Goal: Task Accomplishment & Management: Use online tool/utility

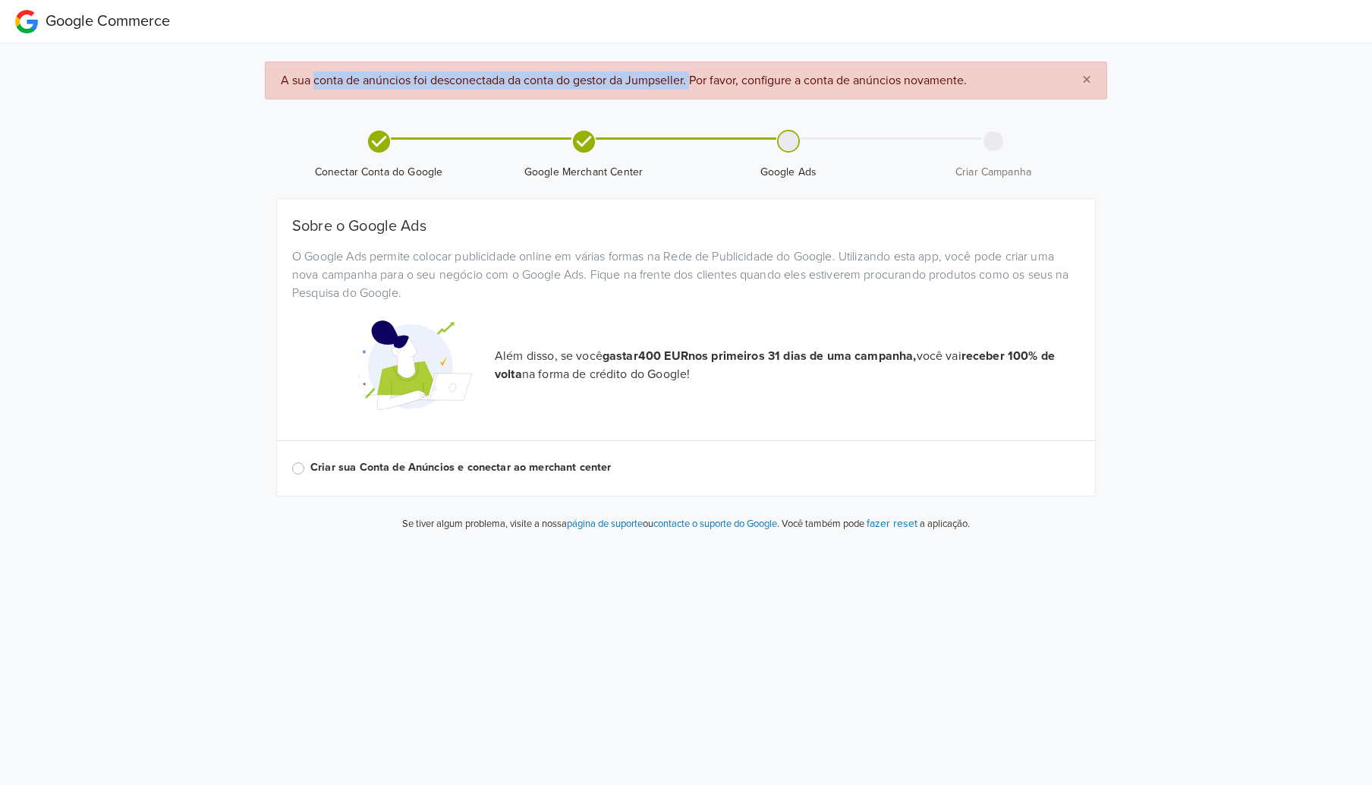
drag, startPoint x: 315, startPoint y: 79, endPoint x: 693, endPoint y: 77, distance: 377.8
click at [693, 77] on span "A sua conta de anúncios foi desconectada da conta do gestor da Jumpseller. Por …" at bounding box center [624, 80] width 686 height 15
click at [672, 278] on div "O Google Ads permite colocar publicidade online em várias formas na Rede de Pub…" at bounding box center [686, 274] width 810 height 55
click at [624, 354] on strong "gastar 400 EUR nos primeiros 31 dias de uma campanha," at bounding box center [759, 355] width 314 height 15
click at [547, 344] on div "Além disso, se você gastar 400 EUR nos primeiros 31 dias de uma campanha, você …" at bounding box center [686, 365] width 810 height 114
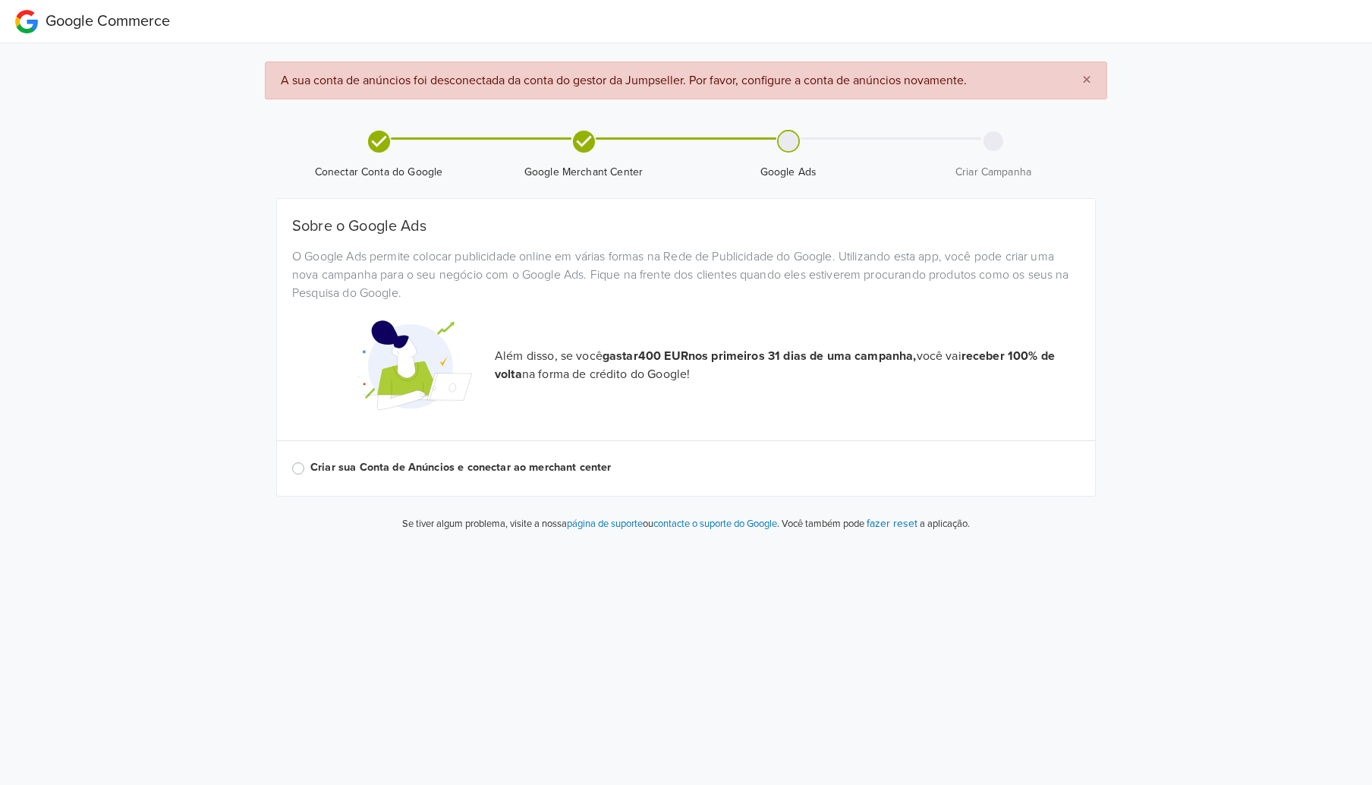
click at [362, 475] on label "Criar sua Conta de Anúncios e conectar ao merchant center" at bounding box center [694, 467] width 769 height 17
click at [0, 0] on input "Criar sua Conta de Anúncios e conectar ao merchant center" at bounding box center [0, 0] width 0 height 0
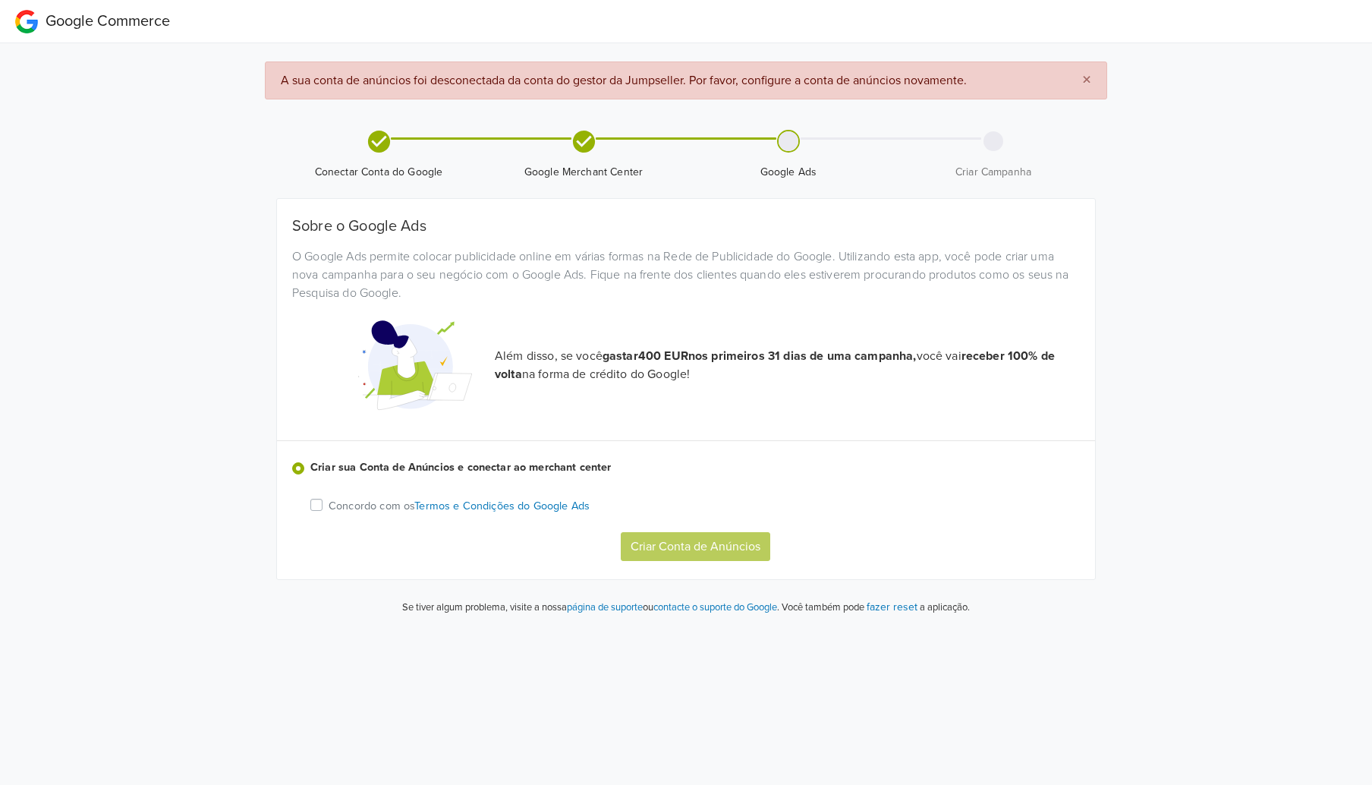
click at [591, 322] on div "Além disso, se você gastar 400 EUR nos primeiros 31 dias de uma campanha, você …" at bounding box center [686, 365] width 810 height 114
click at [577, 139] on icon at bounding box center [583, 141] width 22 height 22
click at [583, 140] on icon at bounding box center [583, 141] width 22 height 22
click at [625, 291] on div "O Google Ads permite colocar publicidade online em várias formas na Rede de Pub…" at bounding box center [686, 274] width 810 height 55
